Goal: Task Accomplishment & Management: Use online tool/utility

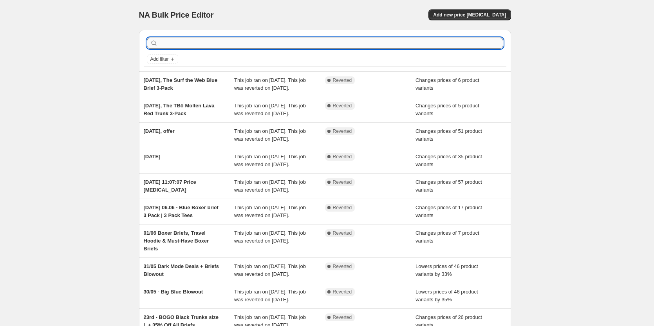
click at [208, 42] on input "text" at bounding box center [331, 43] width 344 height 11
type input "black"
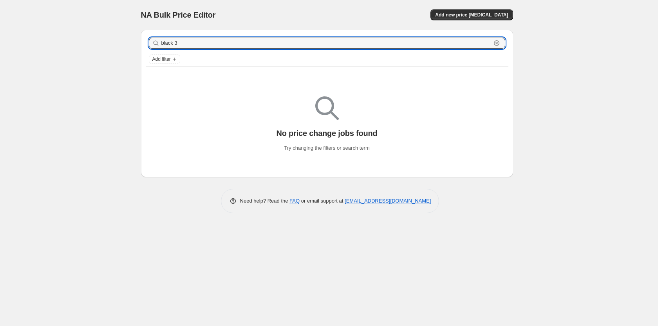
click at [208, 42] on input "black 3" at bounding box center [326, 43] width 330 height 11
type input "black"
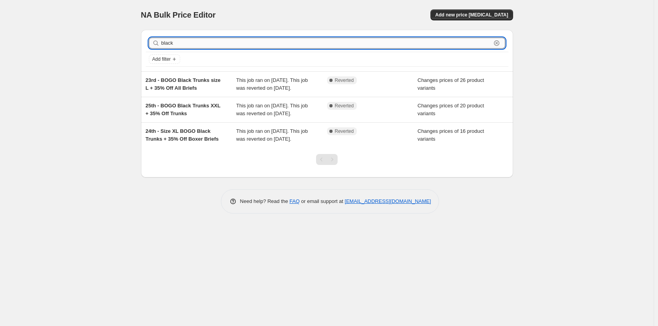
click at [208, 46] on input "black" at bounding box center [326, 43] width 330 height 11
click at [496, 44] on icon "button" at bounding box center [496, 43] width 3 height 3
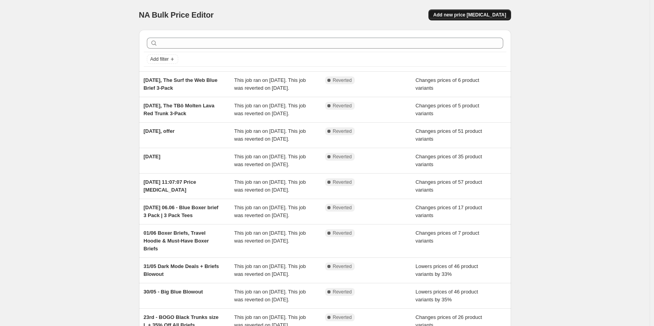
click at [487, 16] on span "Add new price change job" at bounding box center [469, 15] width 73 height 6
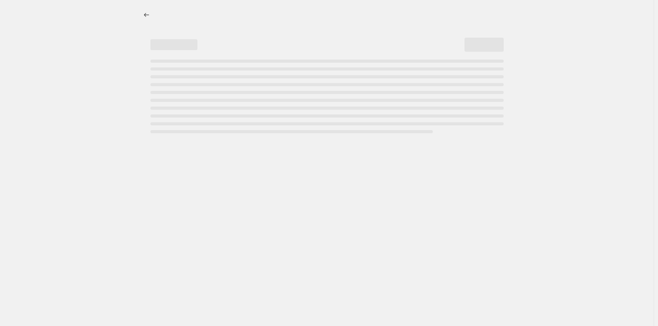
select select "percentage"
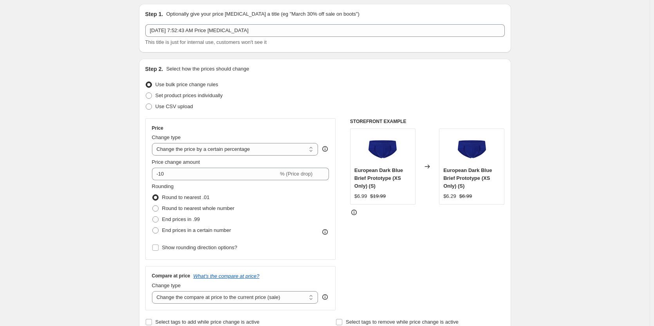
scroll to position [39, 0]
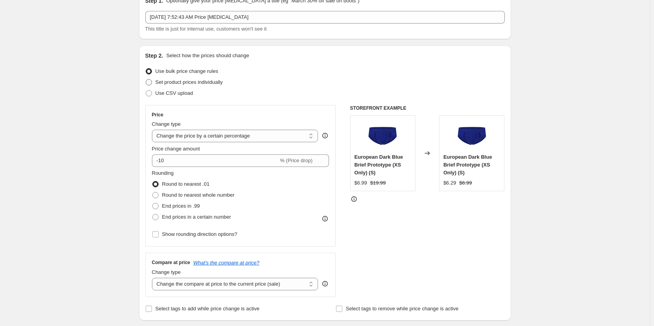
click at [175, 82] on span "Set product prices individually" at bounding box center [188, 82] width 67 height 6
click at [146, 80] on input "Set product prices individually" at bounding box center [146, 79] width 0 height 0
radio input "true"
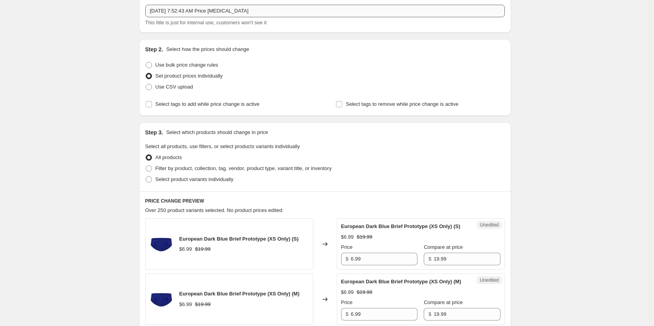
scroll to position [78, 0]
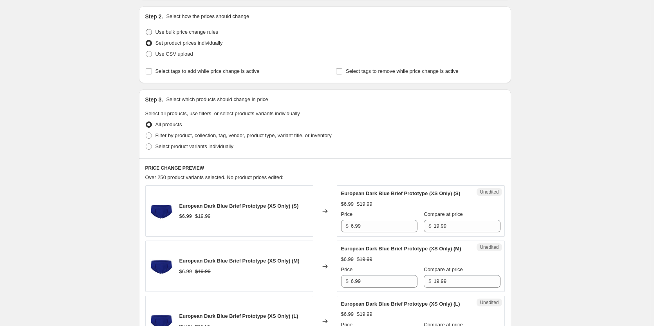
click at [195, 33] on span "Use bulk price change rules" at bounding box center [186, 32] width 63 height 6
click at [146, 29] on input "Use bulk price change rules" at bounding box center [146, 29] width 0 height 0
radio input "true"
select select "percentage"
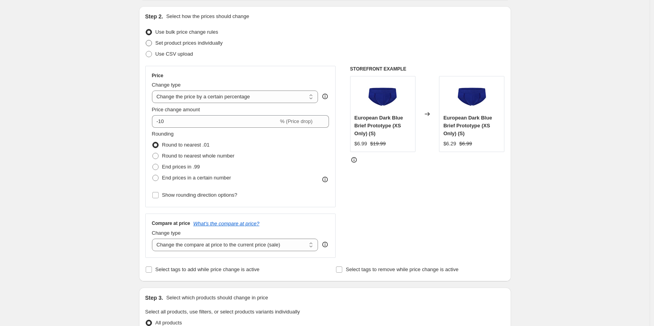
click at [188, 43] on span "Set product prices individually" at bounding box center [188, 43] width 67 height 6
click at [146, 40] on input "Set product prices individually" at bounding box center [146, 40] width 0 height 0
radio input "true"
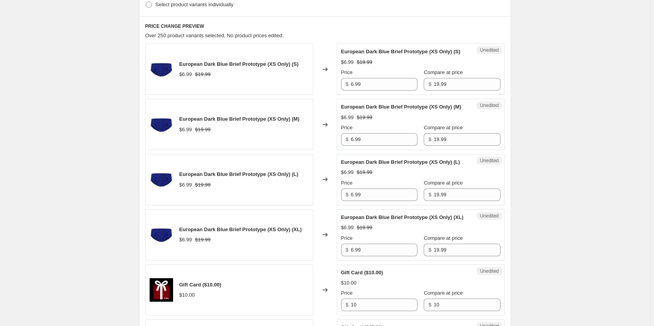
scroll to position [117, 0]
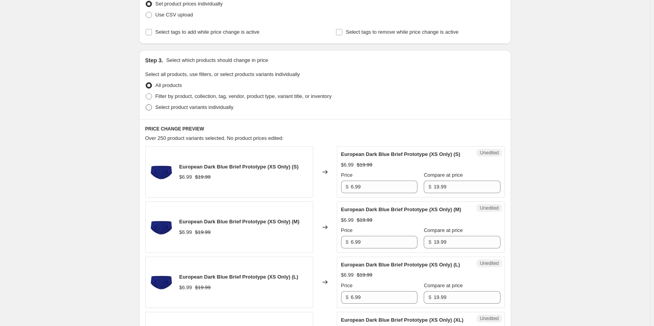
click at [202, 107] on span "Select product variants individually" at bounding box center [194, 107] width 78 height 6
click at [146, 105] on input "Select product variants individually" at bounding box center [146, 104] width 0 height 0
radio input "true"
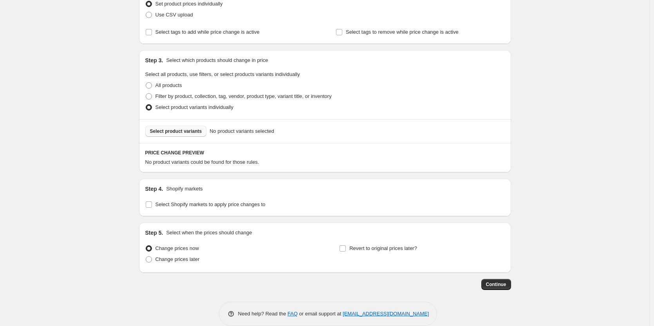
click at [193, 132] on span "Select product variants" at bounding box center [176, 131] width 52 height 6
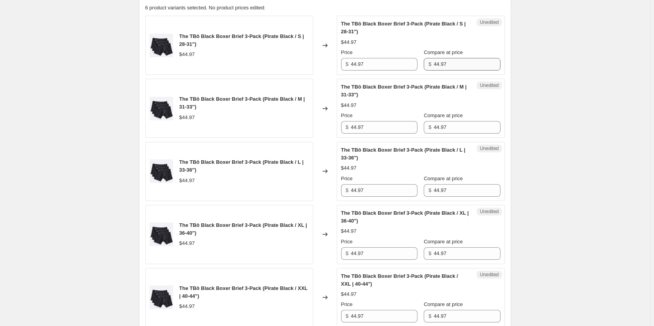
scroll to position [274, 0]
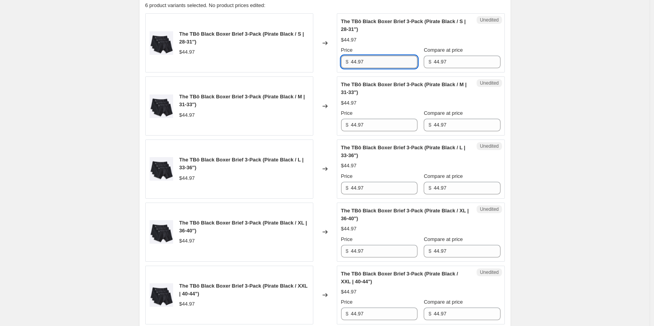
click at [392, 60] on input "44.97" at bounding box center [384, 62] width 67 height 13
type input "29.99"
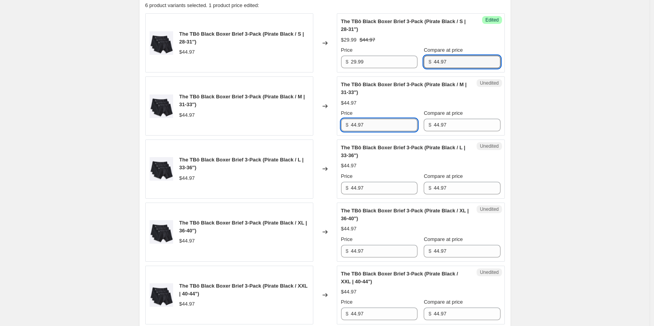
click at [365, 128] on input "44.97" at bounding box center [384, 125] width 67 height 13
type input "29.99"
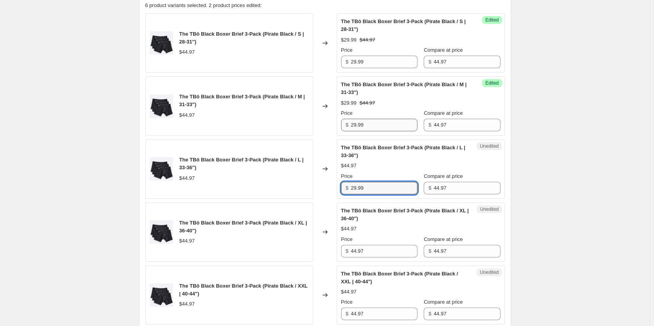
type input "29.99"
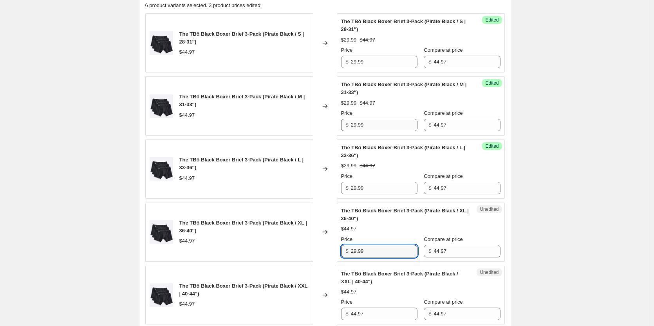
type input "29.99"
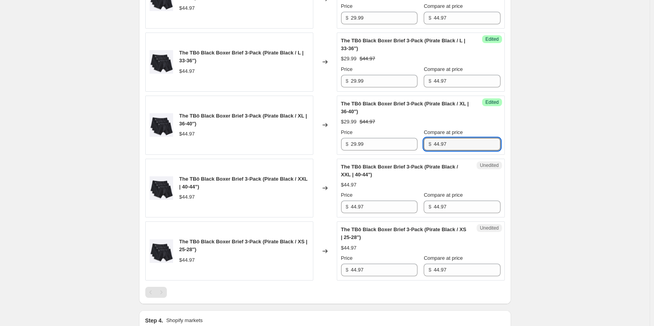
scroll to position [392, 0]
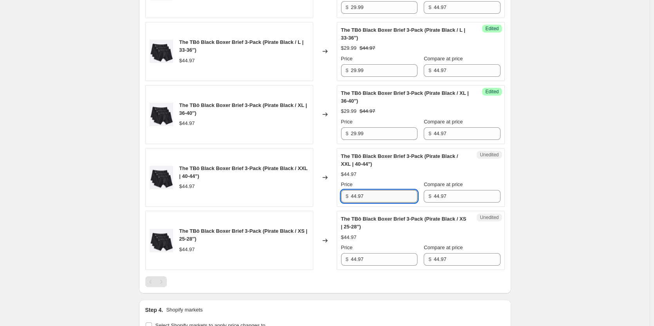
click at [368, 191] on input "44.97" at bounding box center [384, 196] width 67 height 13
type input "29.99"
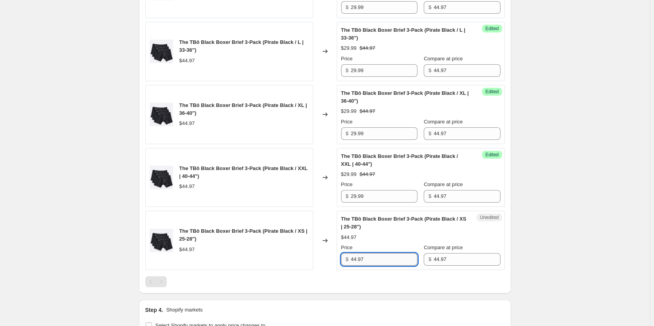
click at [371, 263] on input "44.97" at bounding box center [384, 259] width 67 height 13
type input "4"
type input "29.99"
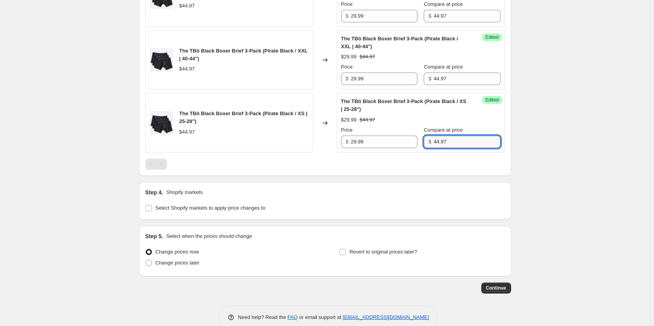
scroll to position [524, 0]
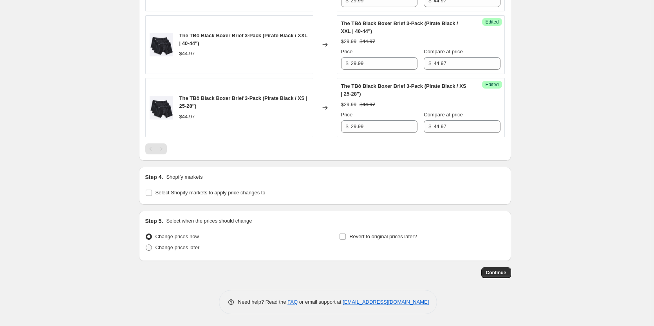
click at [164, 249] on span "Change prices later" at bounding box center [177, 247] width 44 height 6
click at [146, 245] on input "Change prices later" at bounding box center [146, 244] width 0 height 0
radio input "true"
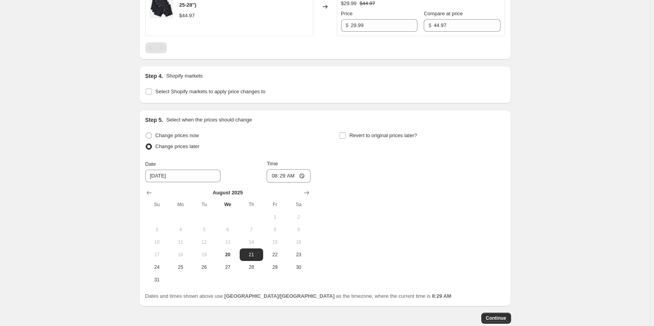
scroll to position [642, 0]
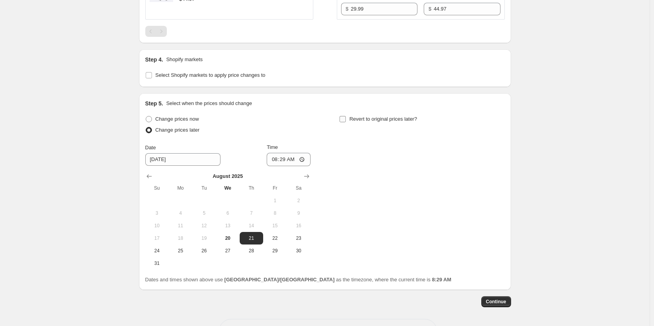
click at [343, 121] on input "Revert to original prices later?" at bounding box center [343, 119] width 6 height 6
checkbox input "true"
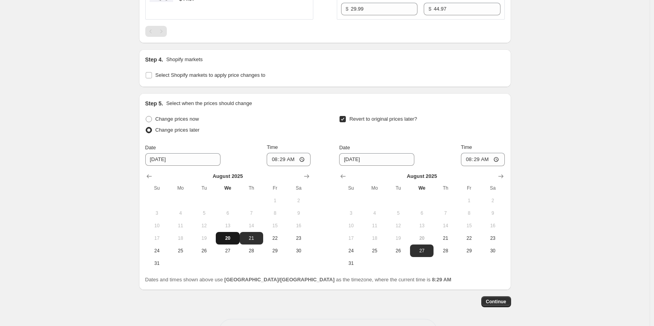
click at [229, 240] on span "20" at bounding box center [227, 238] width 17 height 6
type input "8/20/2025"
click at [301, 160] on input "08:29" at bounding box center [289, 159] width 44 height 13
type input "03:00"
click at [447, 239] on span "21" at bounding box center [445, 238] width 17 height 6
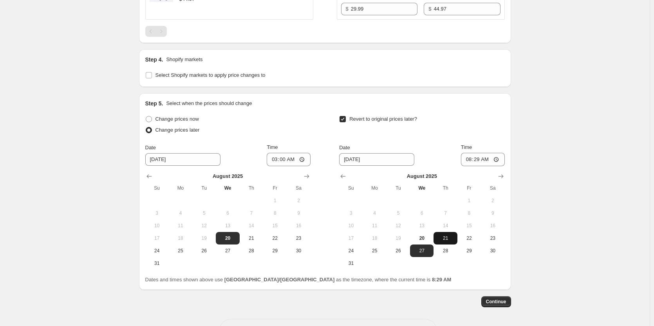
type input "8/21/2025"
click at [486, 158] on input "08:29" at bounding box center [483, 159] width 44 height 13
click at [482, 161] on input "08:29" at bounding box center [483, 159] width 44 height 13
type input "09:00"
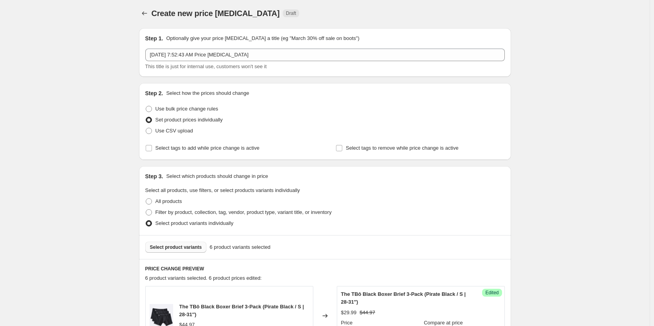
scroll to position [0, 0]
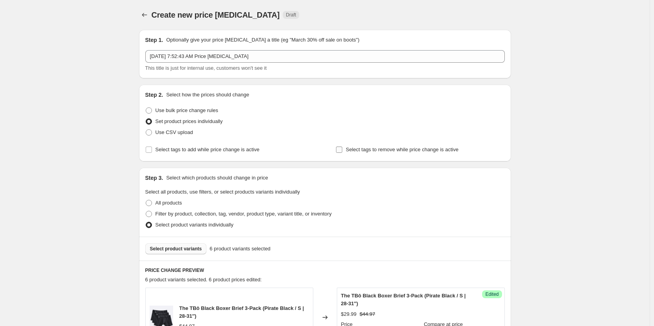
click at [443, 149] on span "Select tags to remove while price change is active" at bounding box center [402, 149] width 113 height 6
click at [342, 149] on input "Select tags to remove while price change is active" at bounding box center [339, 149] width 6 height 6
checkbox input "true"
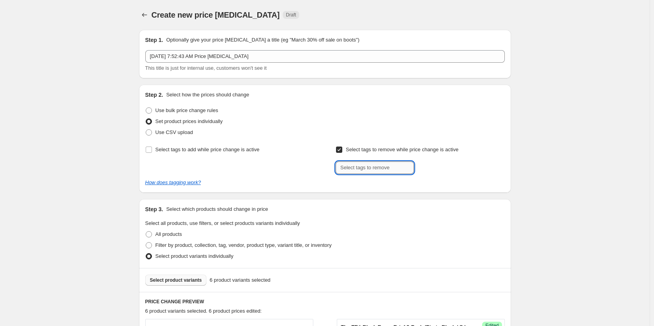
click at [355, 167] on input "text" at bounding box center [375, 167] width 78 height 13
type input "dc"
click at [434, 167] on span "dc" at bounding box center [433, 166] width 5 height 5
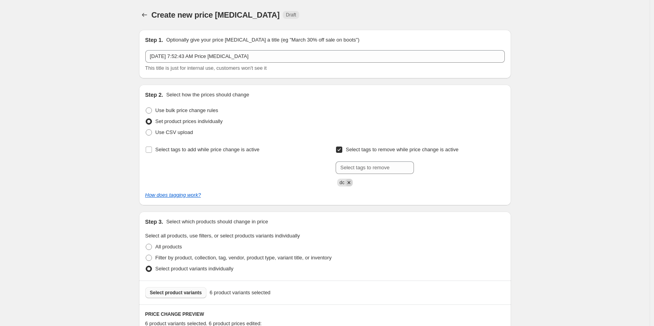
click at [351, 184] on icon "Remove dc" at bounding box center [348, 182] width 7 height 7
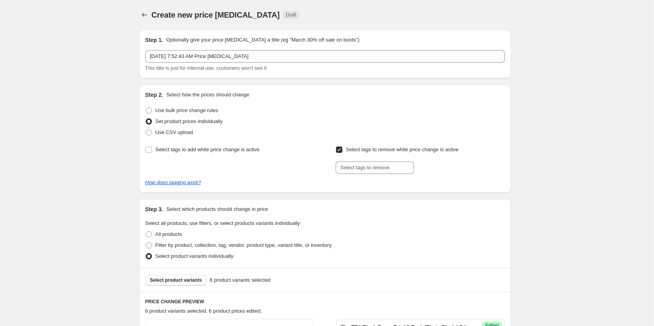
click at [342, 151] on input "Select tags to remove while price change is active" at bounding box center [339, 149] width 6 height 6
checkbox input "false"
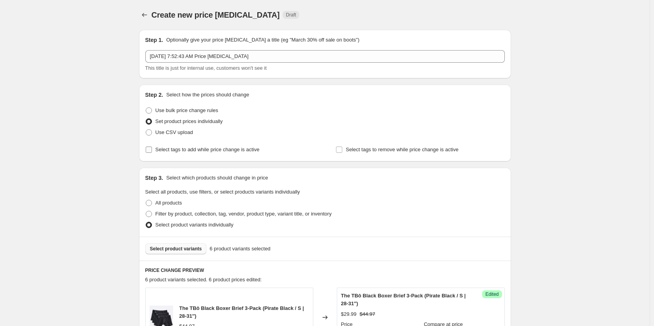
click at [162, 153] on span "Select tags to add while price change is active" at bounding box center [207, 150] width 104 height 8
click at [152, 153] on input "Select tags to add while price change is active" at bounding box center [149, 149] width 6 height 6
checkbox input "true"
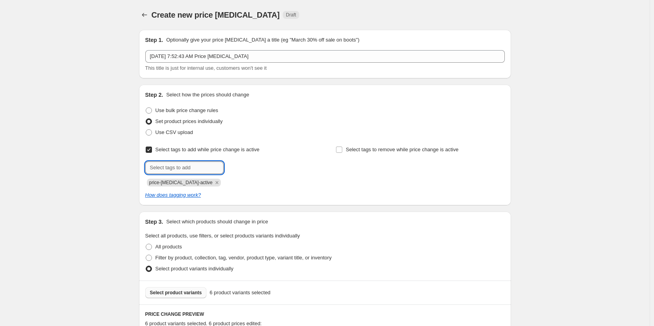
click at [165, 168] on input "text" at bounding box center [184, 167] width 78 height 13
type input "dc"
click at [239, 167] on b "Add" at bounding box center [234, 166] width 9 height 5
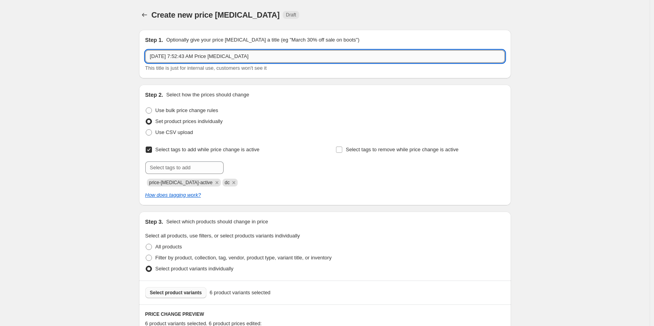
click at [259, 56] on input "Aug 20, 2025, 7:52:43 AM Price change job" at bounding box center [325, 56] width 360 height 13
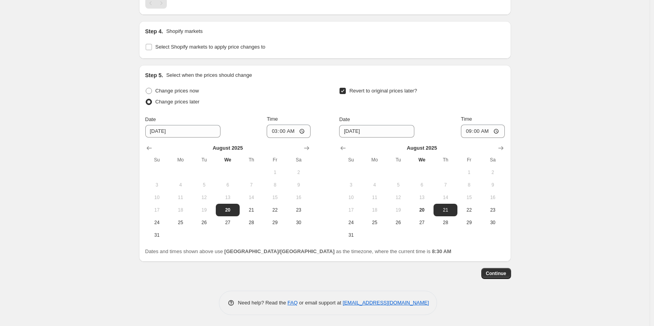
scroll to position [715, 0]
type input "Aug 20, 2025, 7:52:43 AM Price change job for Black Boxer Brief 3-Pack"
click at [500, 272] on span "Continue" at bounding box center [496, 272] width 20 height 6
